Goal: Information Seeking & Learning: Learn about a topic

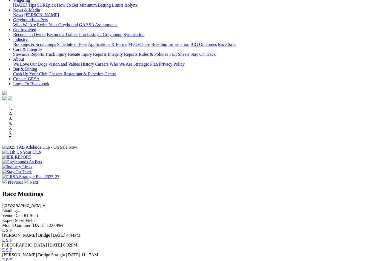
scroll to position [67, 0]
click at [12, 238] on link "F" at bounding box center [11, 240] width 2 height 5
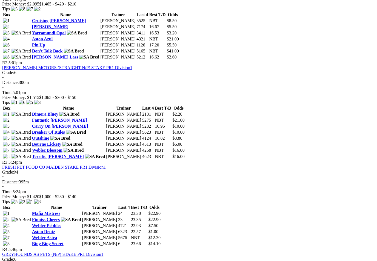
scroll to position [314, 0]
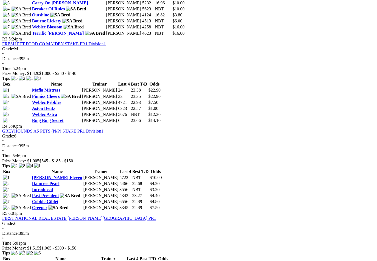
scroll to position [436, 0]
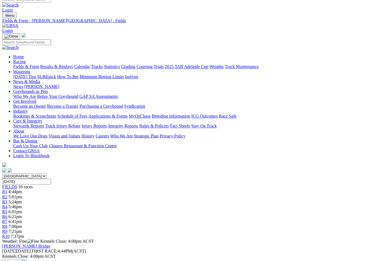
scroll to position [0, 0]
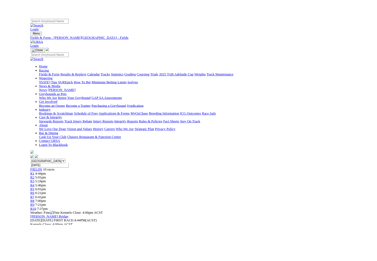
scroll to position [13, 0]
